Goal: Information Seeking & Learning: Learn about a topic

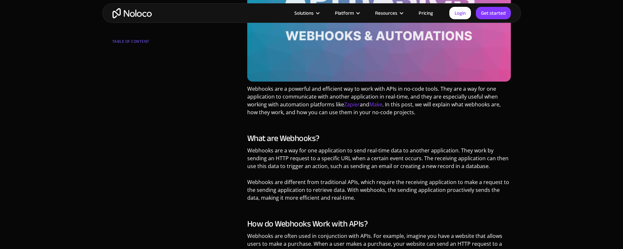
scroll to position [262, 0]
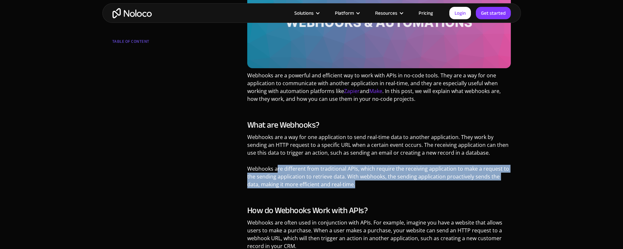
drag, startPoint x: 277, startPoint y: 168, endPoint x: 354, endPoint y: 192, distance: 80.6
click at [354, 192] on p "Webhooks are different from traditional APIs, which require the receiving appli…" at bounding box center [379, 179] width 264 height 28
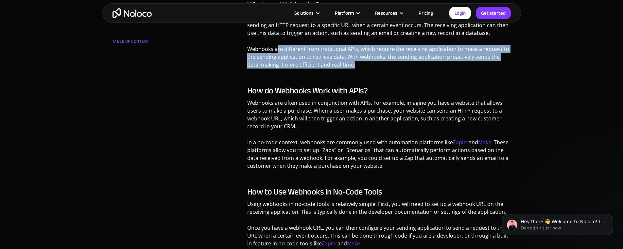
scroll to position [0, 0]
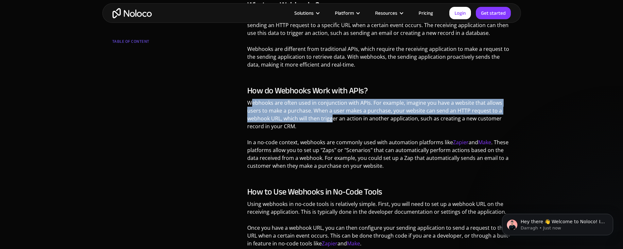
drag, startPoint x: 250, startPoint y: 106, endPoint x: 333, endPoint y: 123, distance: 84.4
click at [333, 123] on p "Webhooks are often used in conjunction with APIs. For example, imagine you have…" at bounding box center [379, 117] width 264 height 36
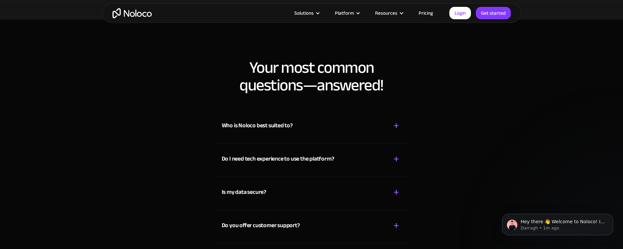
scroll to position [1438, 0]
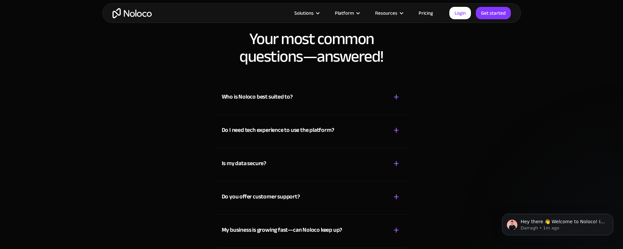
click at [224, 162] on div "Is my data secure?" at bounding box center [244, 164] width 44 height 10
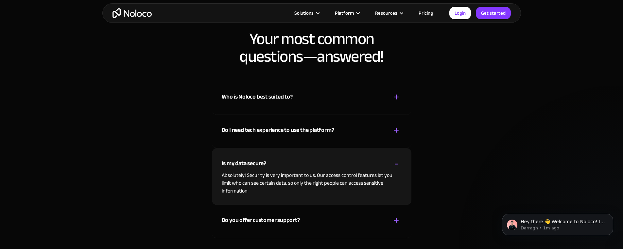
click at [231, 161] on div "Is my data secure?" at bounding box center [244, 164] width 44 height 10
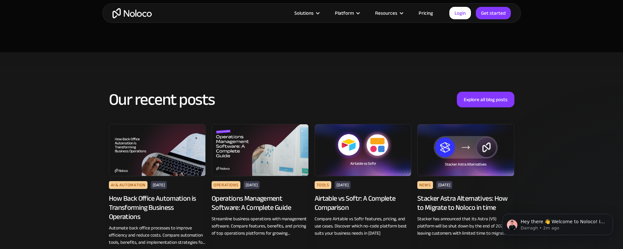
scroll to position [1838, 0]
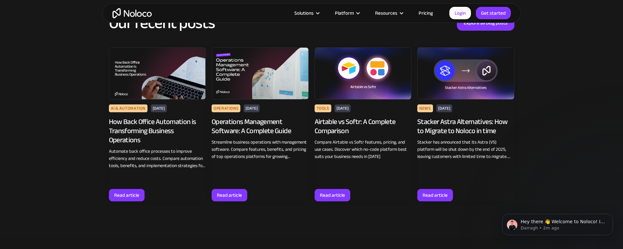
click at [263, 77] on img at bounding box center [260, 73] width 97 height 52
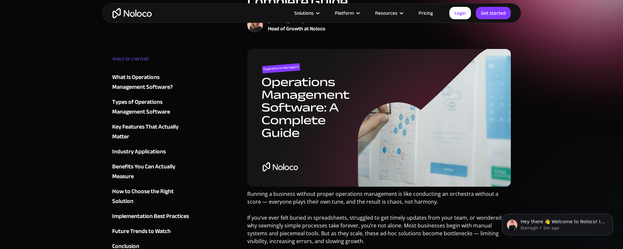
scroll to position [94, 0]
click at [147, 86] on div "What Is Operations Management Software?" at bounding box center [151, 82] width 79 height 20
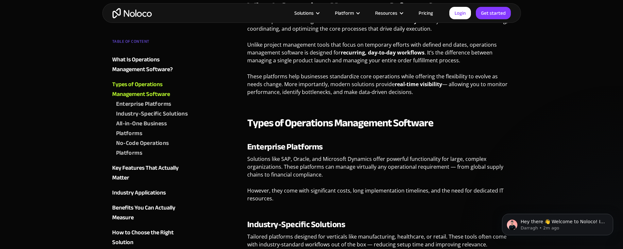
click at [128, 102] on div "Enterprise Platforms" at bounding box center [143, 104] width 55 height 10
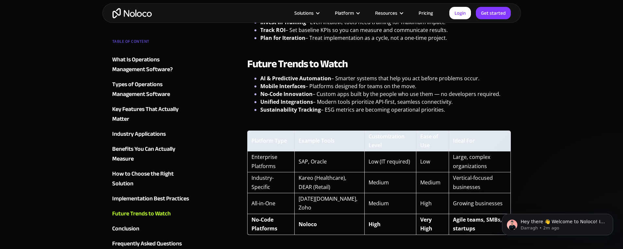
scroll to position [1693, 0]
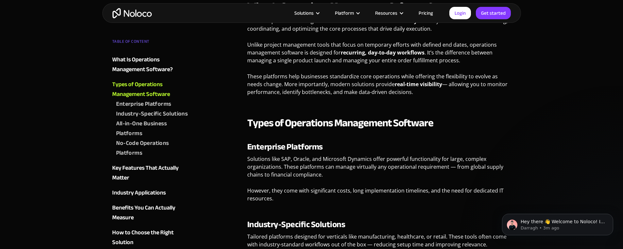
scroll to position [94, 0]
